Goal: Task Accomplishment & Management: Use online tool/utility

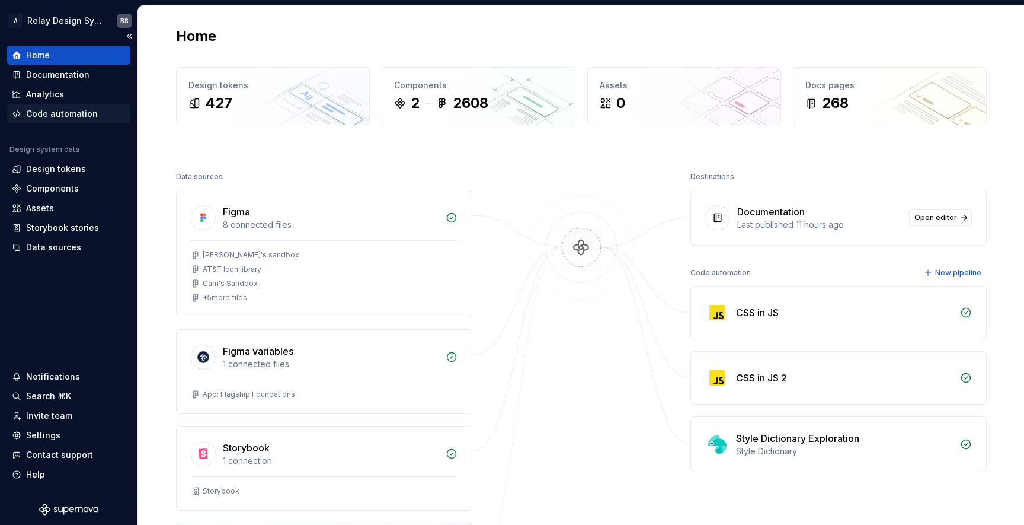
click at [86, 114] on div "Code automation" at bounding box center [62, 114] width 72 height 12
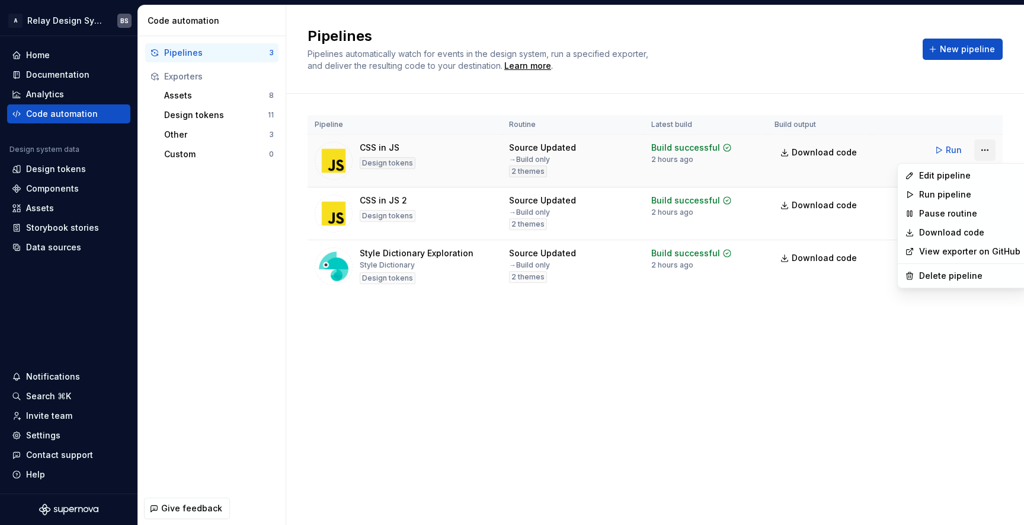
click at [976, 151] on html "A Relay Design System BS Home Documentation Analytics Code automation Design sy…" at bounding box center [512, 262] width 1024 height 525
click at [935, 175] on div "Edit pipeline" at bounding box center [969, 176] width 101 height 12
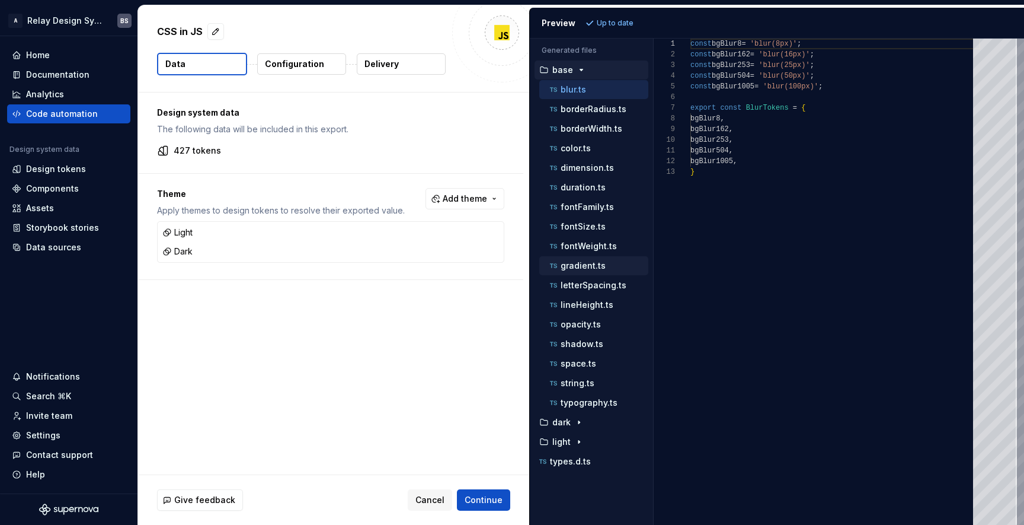
click at [590, 264] on p "gradient.ts" at bounding box center [583, 265] width 45 height 9
type textarea "**********"
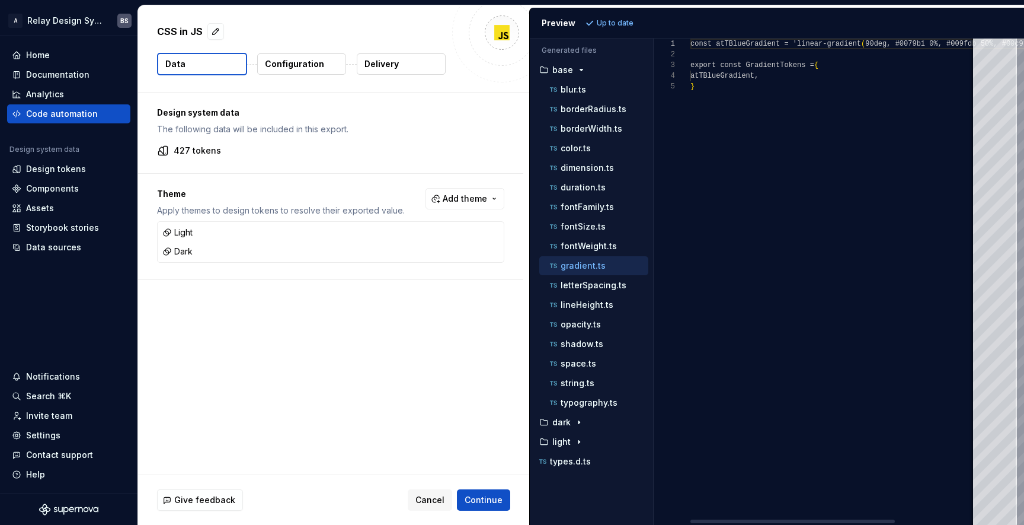
scroll to position [43, 0]
click at [56, 75] on div "Documentation" at bounding box center [57, 75] width 63 height 12
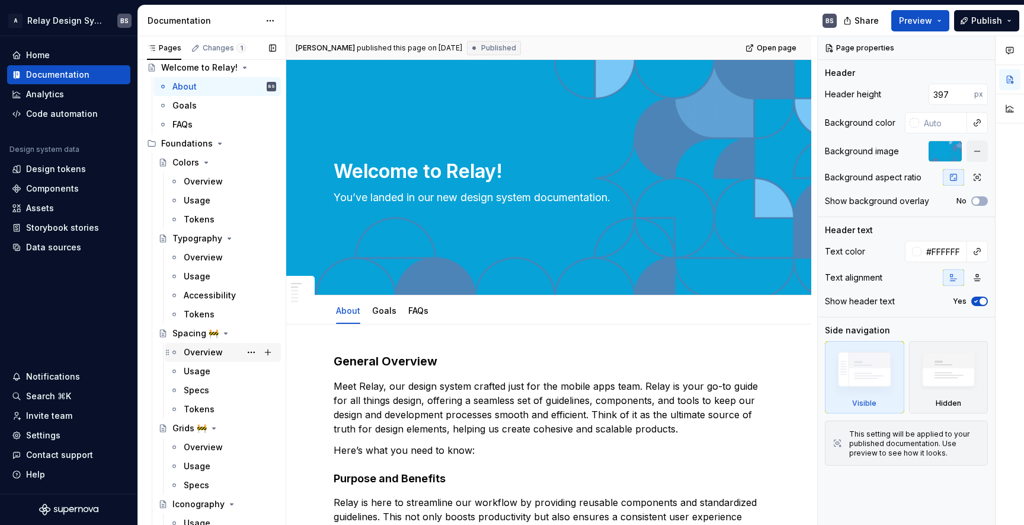
scroll to position [34, 0]
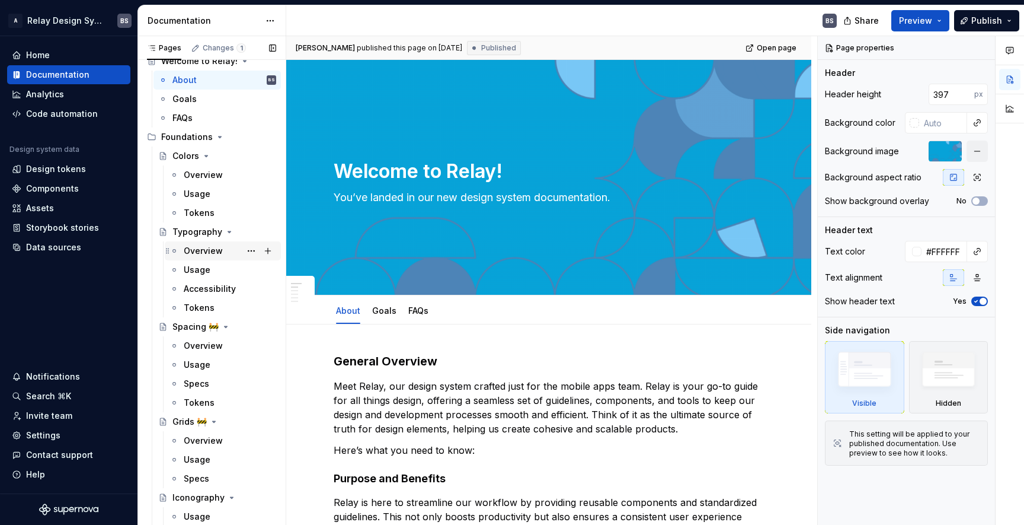
click at [203, 245] on div "Overview" at bounding box center [203, 251] width 39 height 12
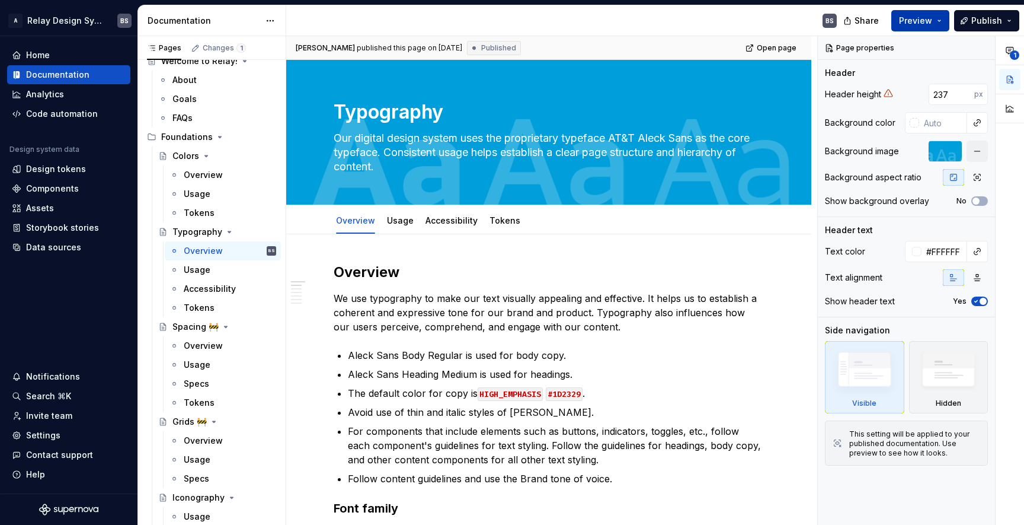
click at [921, 16] on span "Preview" at bounding box center [915, 21] width 33 height 12
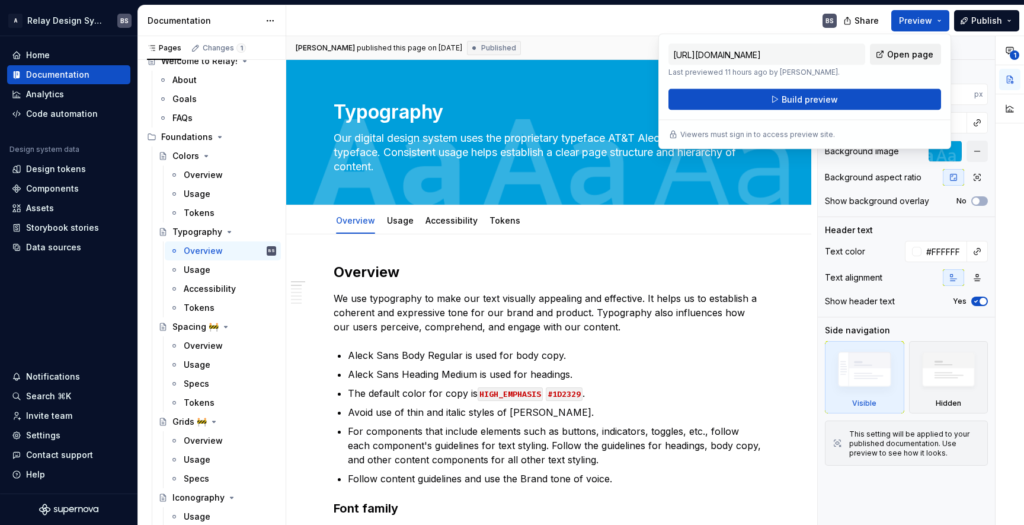
drag, startPoint x: 841, startPoint y: 100, endPoint x: 928, endPoint y: 54, distance: 98.9
click at [928, 54] on div "[URL][DOMAIN_NAME] Last previewed 11 hours ago by [PERSON_NAME]. Open page Buil…" at bounding box center [805, 77] width 273 height 66
click at [928, 54] on span "Open page" at bounding box center [910, 55] width 46 height 12
type textarea "*"
